Goal: Task Accomplishment & Management: Manage account settings

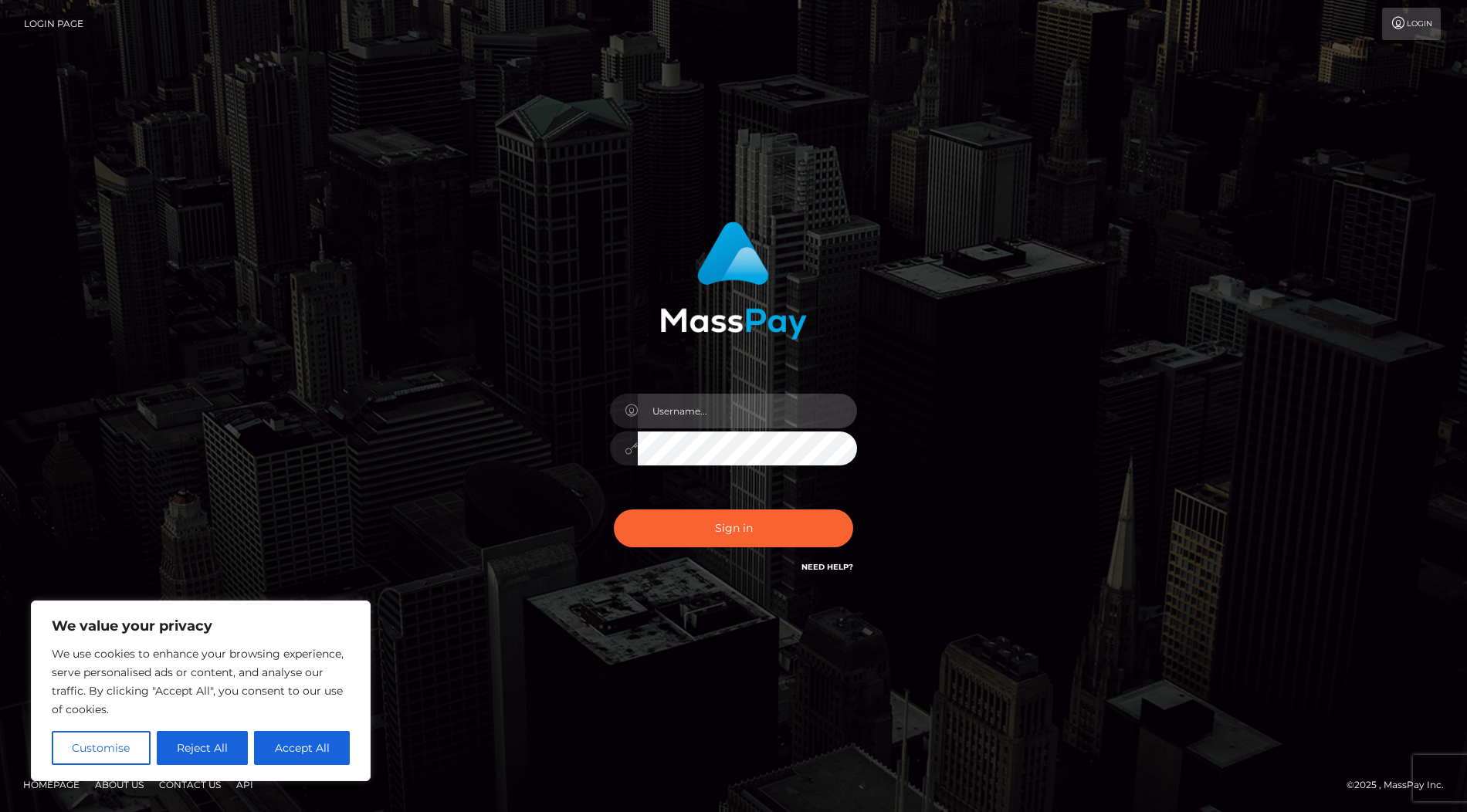
click at [708, 410] on input "text" at bounding box center [747, 411] width 219 height 35
click at [674, 419] on input "text" at bounding box center [747, 411] width 219 height 35
type input "lidiapaybis"
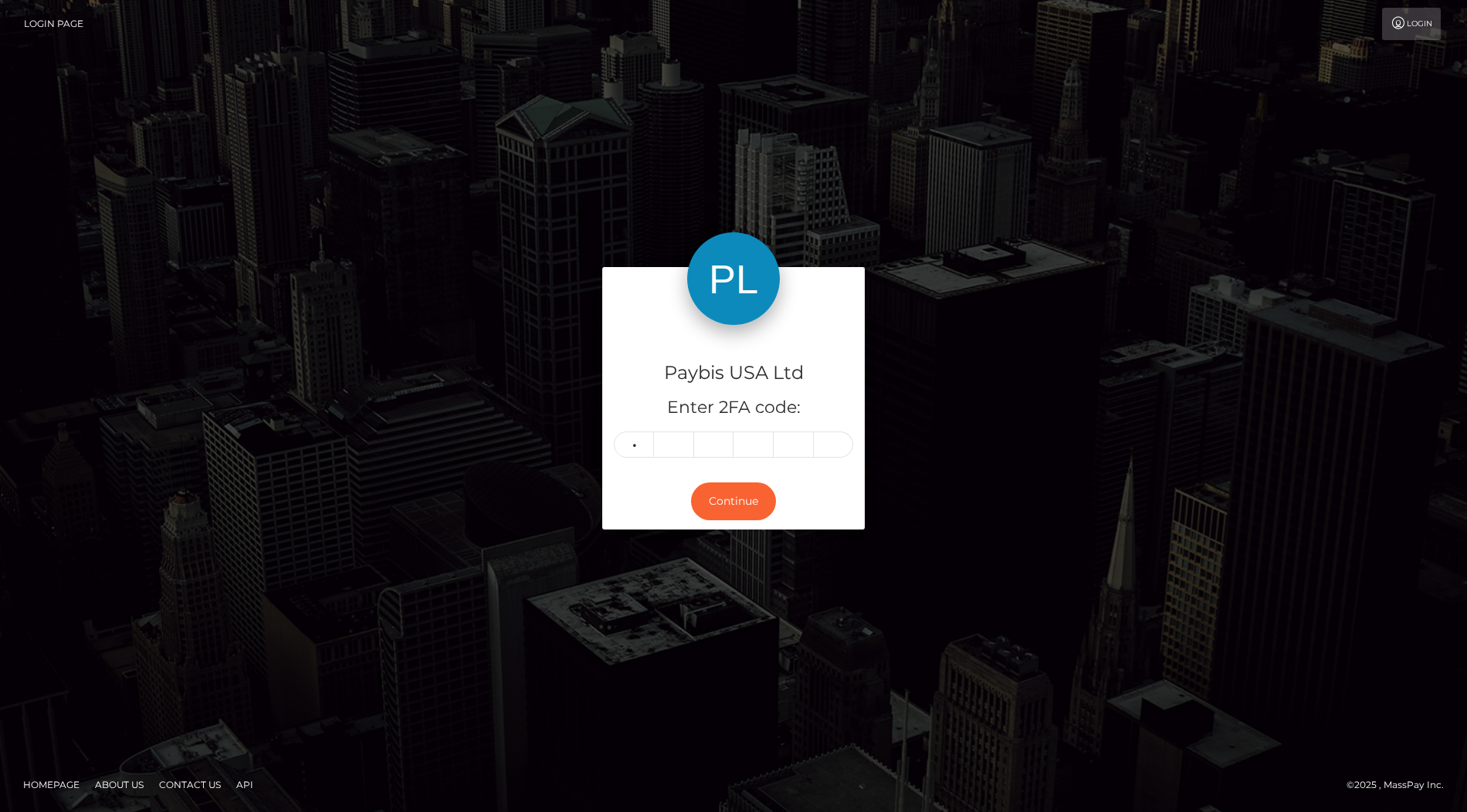
type input "8"
type input "2"
type input "1"
type input "3"
type input "9"
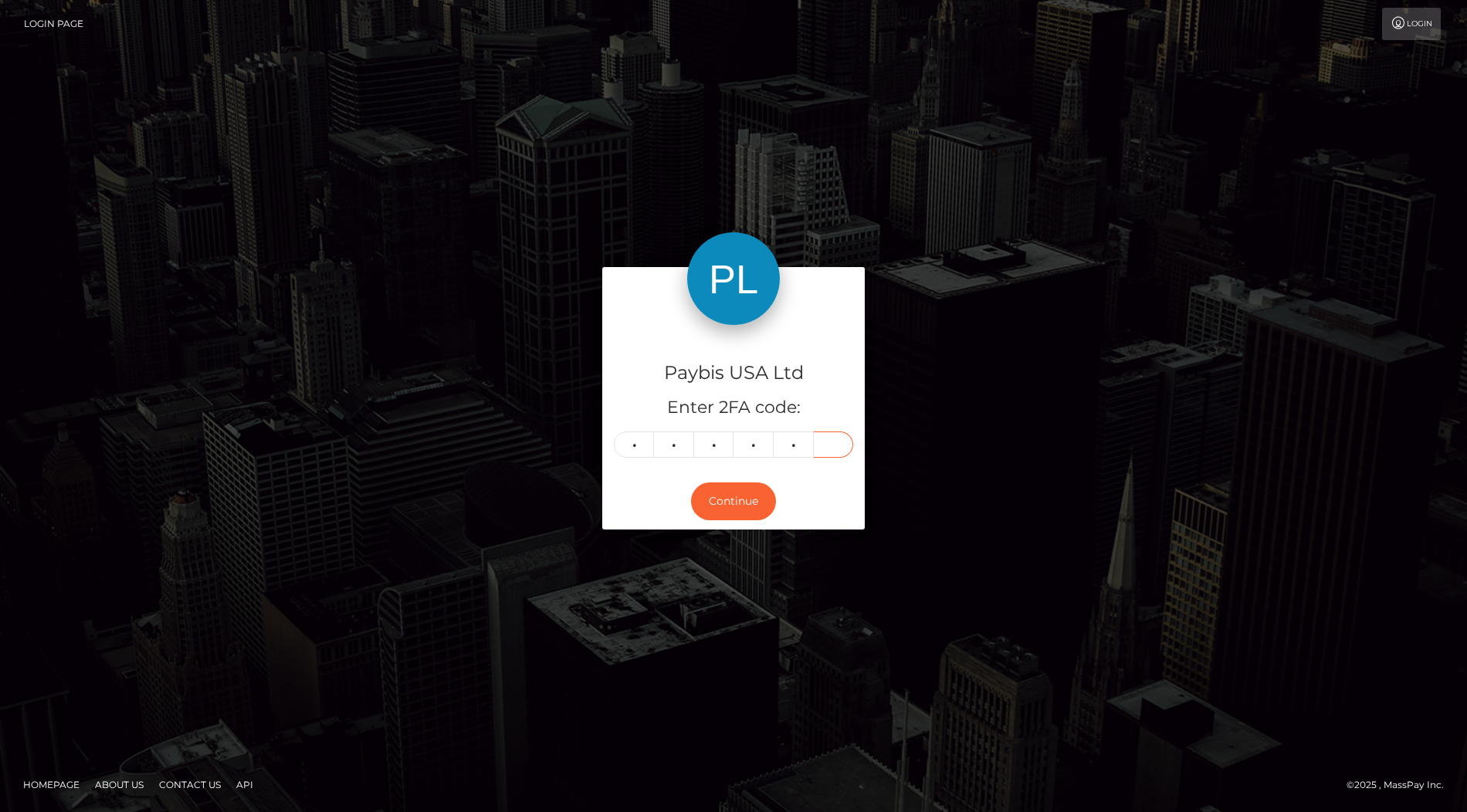
type input "3"
